Goal: Navigation & Orientation: Find specific page/section

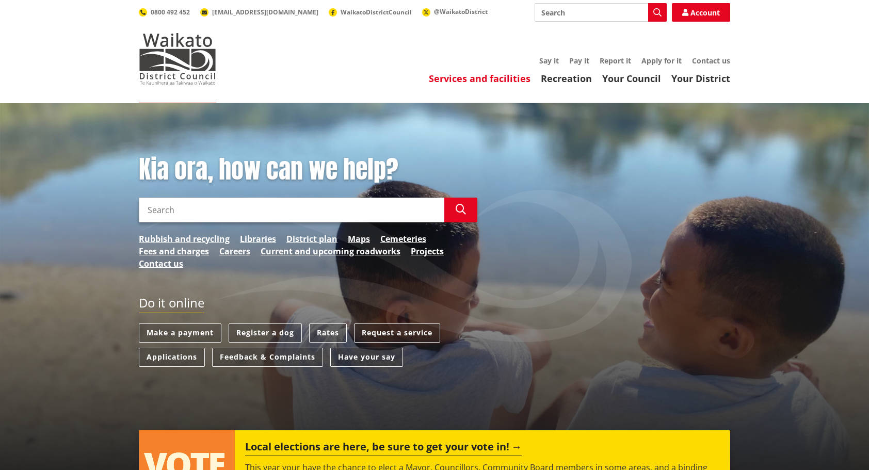
click at [475, 74] on link "Services and facilities" at bounding box center [480, 78] width 102 height 12
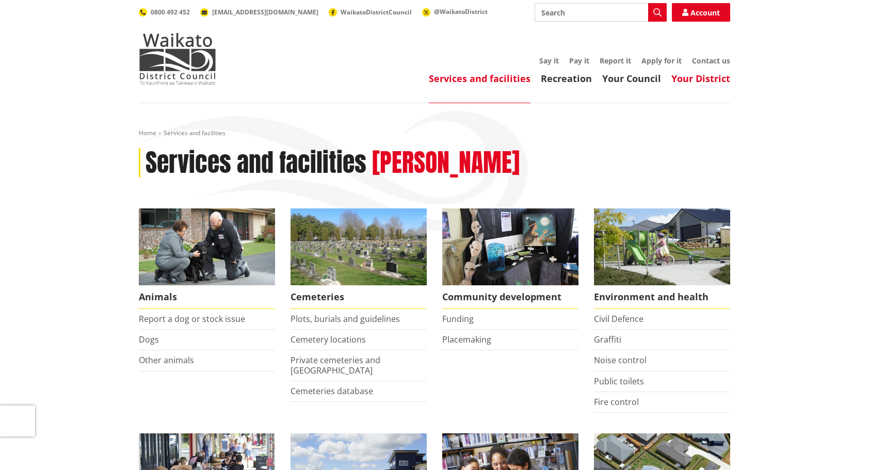
click at [681, 75] on link "Your District" at bounding box center [700, 78] width 59 height 12
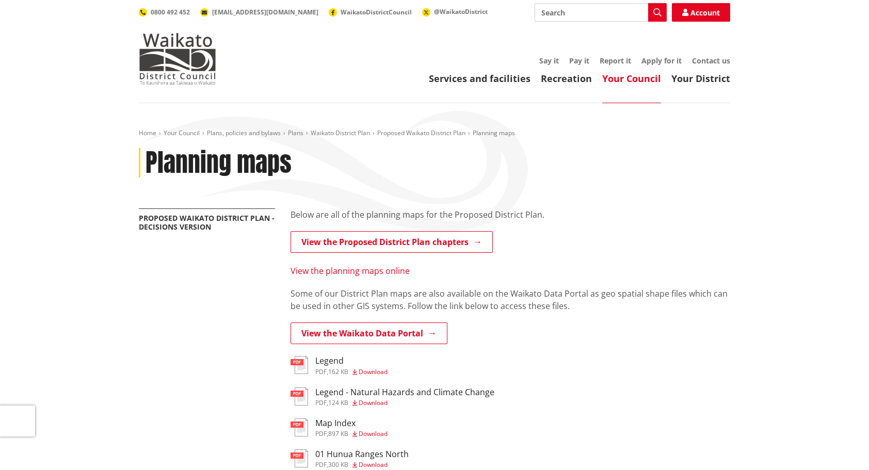
click at [334, 271] on link "View the planning maps online" at bounding box center [349, 270] width 119 height 11
